Goal: Navigation & Orientation: Find specific page/section

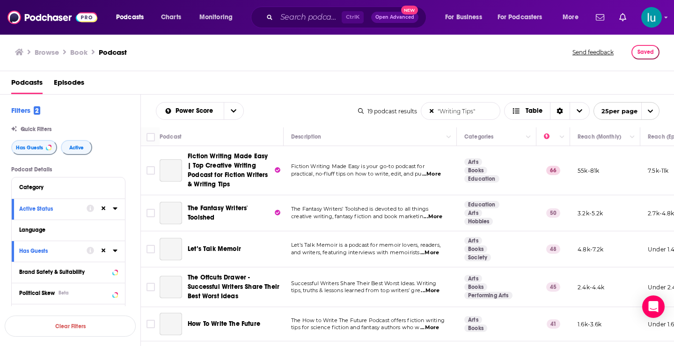
scroll to position [519, 0]
